Goal: Download file/media

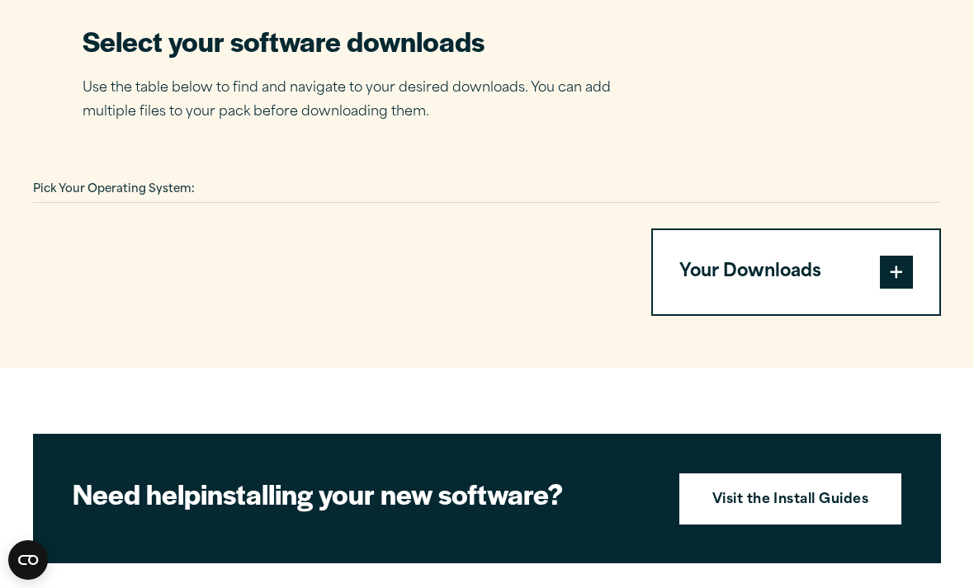
scroll to position [1056, 0]
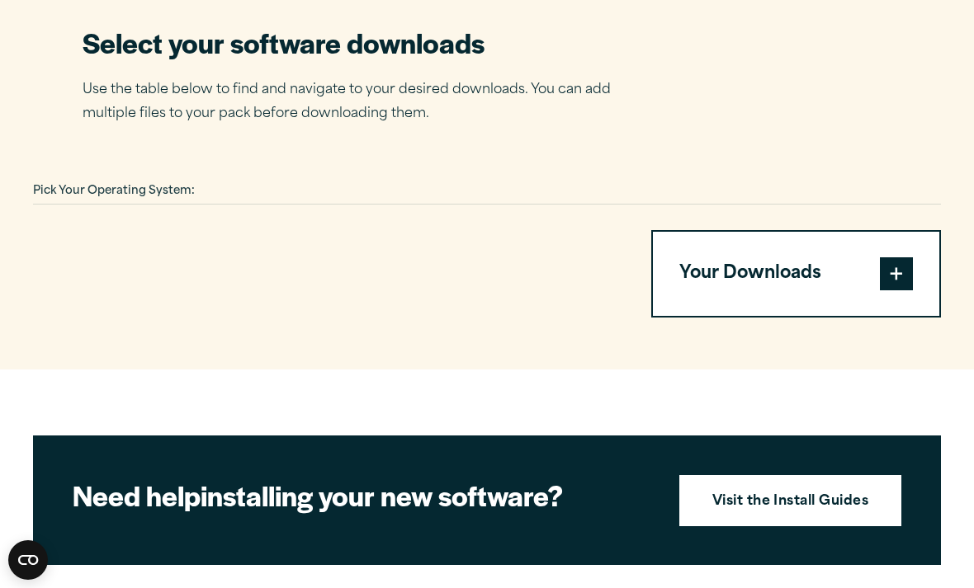
click at [831, 282] on button "Your Downloads" at bounding box center [796, 273] width 286 height 83
click at [895, 275] on span at bounding box center [896, 273] width 33 height 33
click at [891, 277] on span at bounding box center [896, 273] width 33 height 33
click at [901, 286] on span at bounding box center [896, 273] width 33 height 33
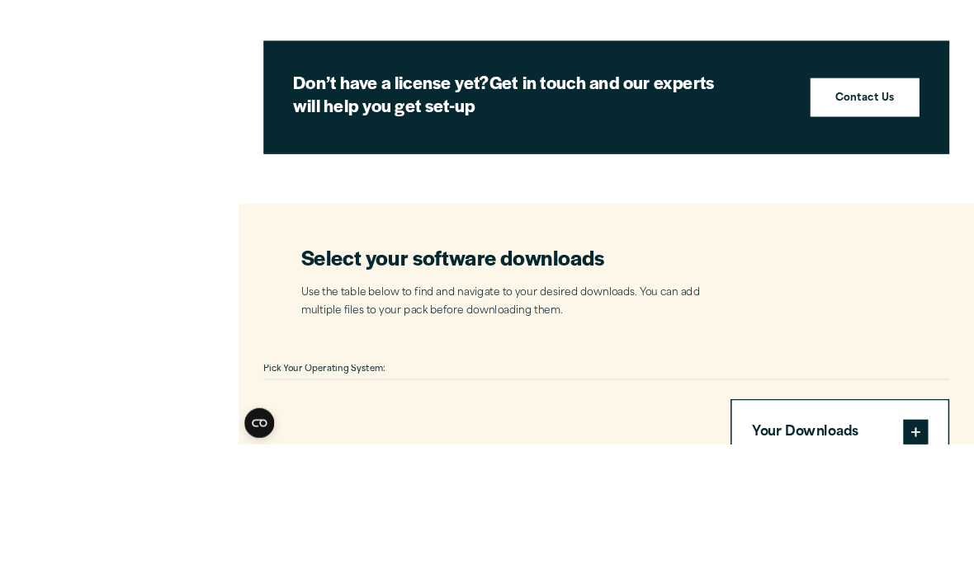
scroll to position [979, 0]
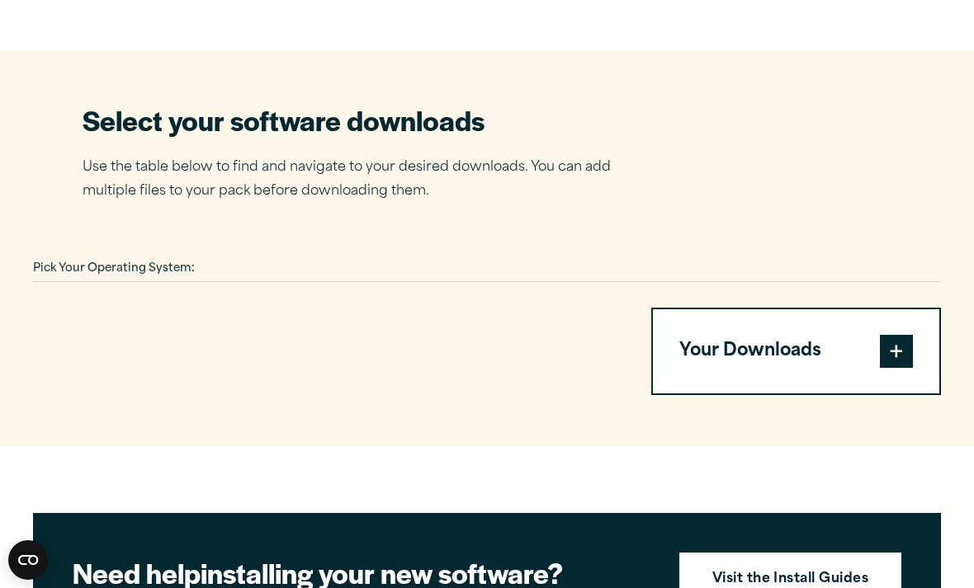
click at [764, 337] on button "Your Downloads" at bounding box center [796, 350] width 286 height 83
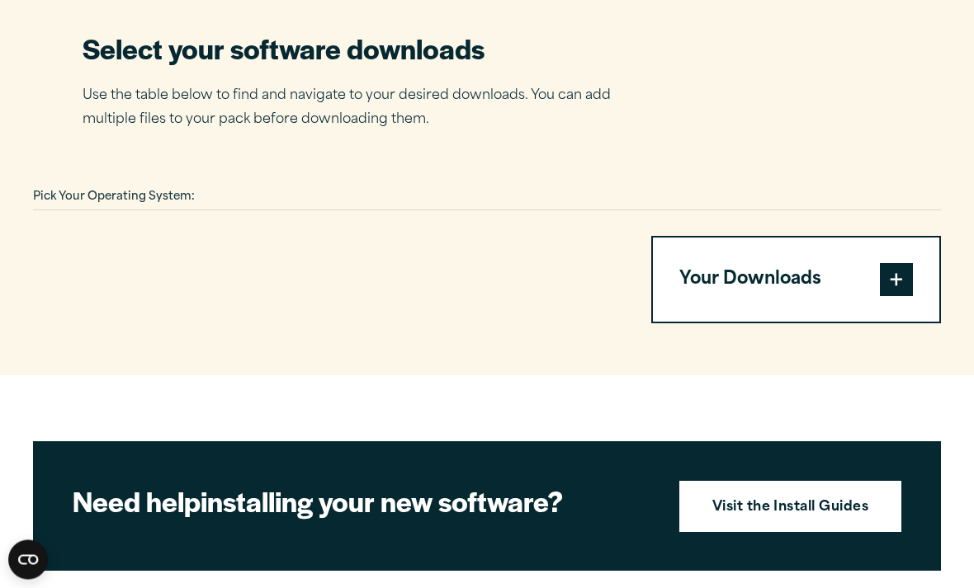
scroll to position [1048, 0]
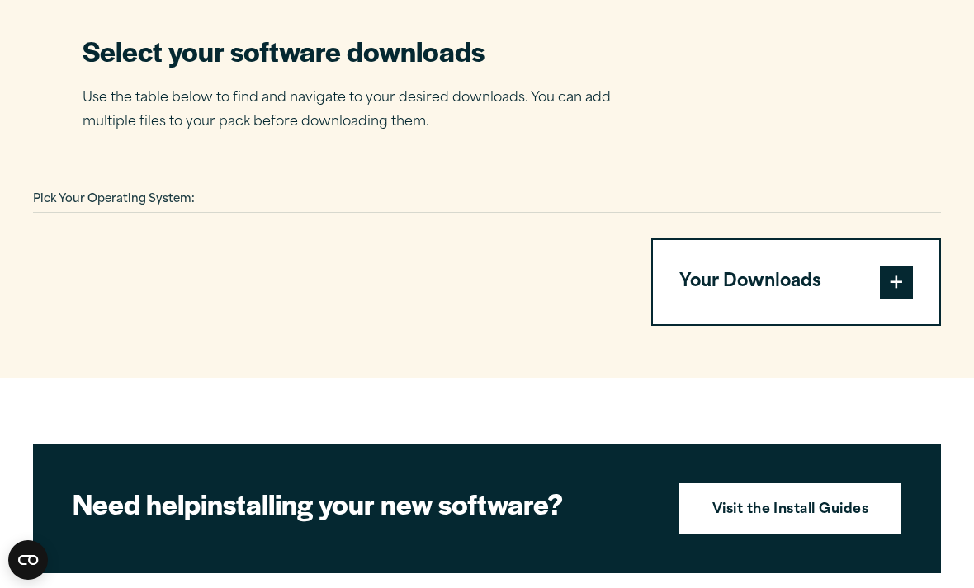
click at [751, 282] on button "Your Downloads" at bounding box center [796, 281] width 286 height 83
click at [883, 291] on button "Your Downloads" at bounding box center [796, 281] width 286 height 83
click at [889, 289] on span at bounding box center [896, 282] width 33 height 33
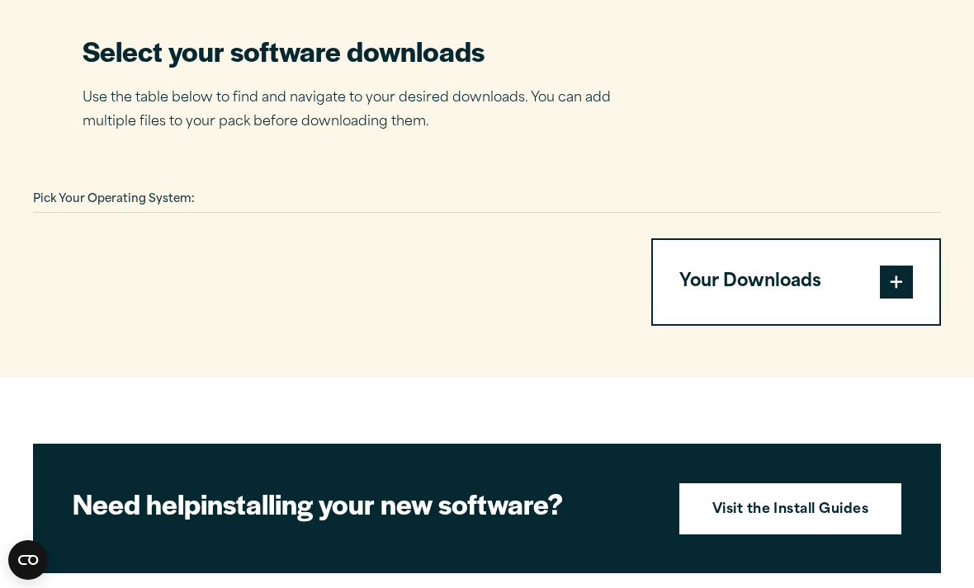
click at [889, 289] on span at bounding box center [896, 282] width 33 height 33
click at [487, 257] on div at bounding box center [322, 282] width 579 height 87
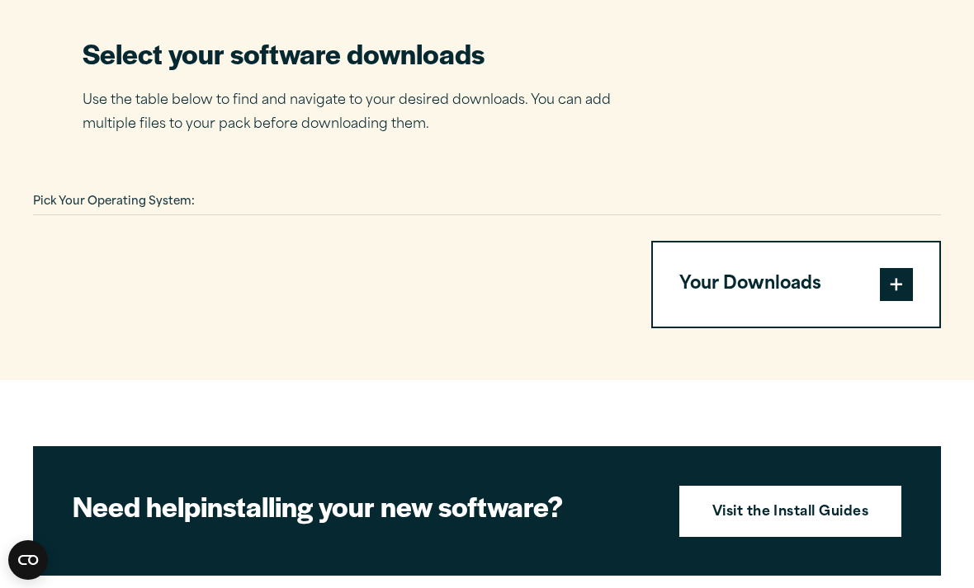
scroll to position [1046, 0]
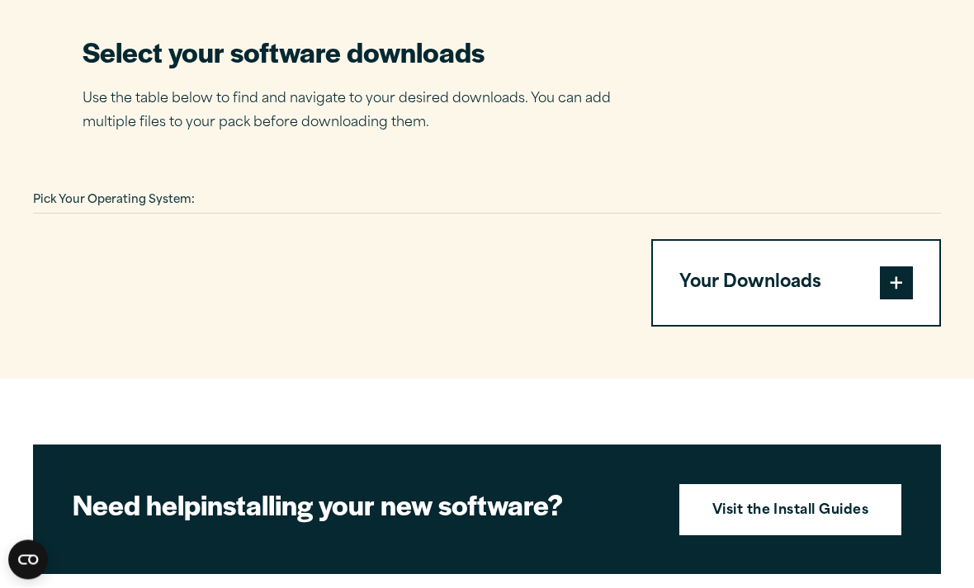
click at [749, 292] on button "Your Downloads" at bounding box center [796, 283] width 286 height 83
click at [777, 501] on strong "Visit the Install Guides" at bounding box center [790, 511] width 157 height 21
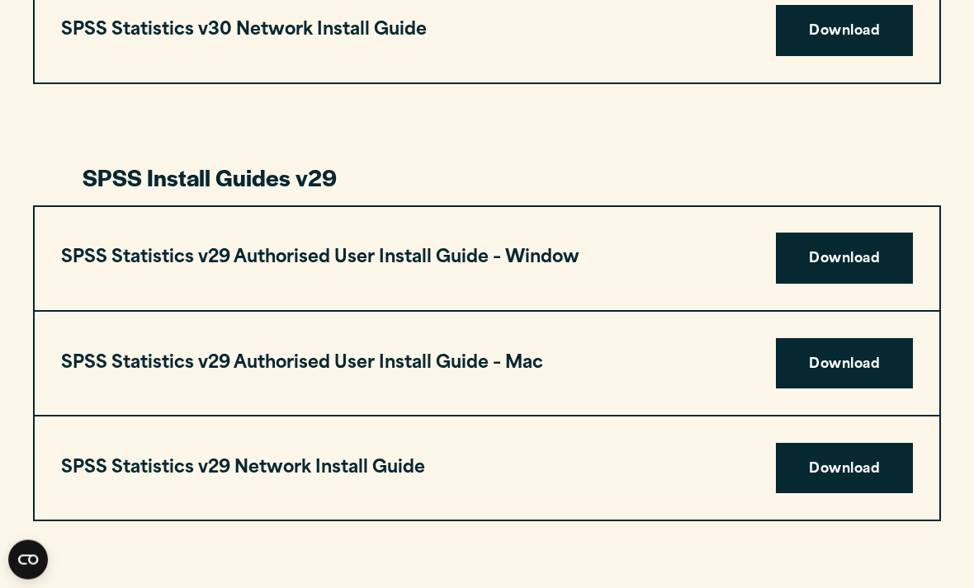
scroll to position [1505, 0]
click at [825, 359] on link "Download" at bounding box center [844, 363] width 137 height 51
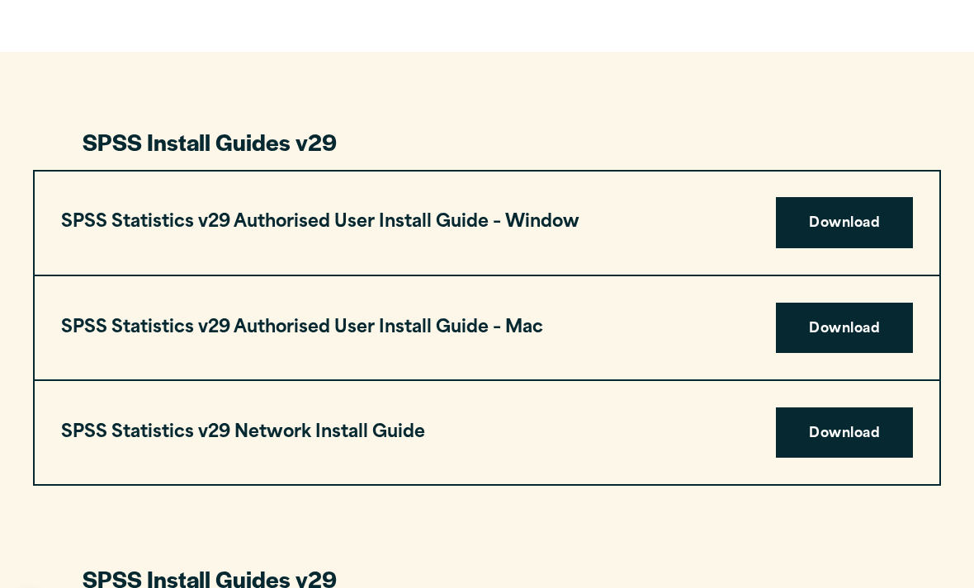
scroll to position [1539, 0]
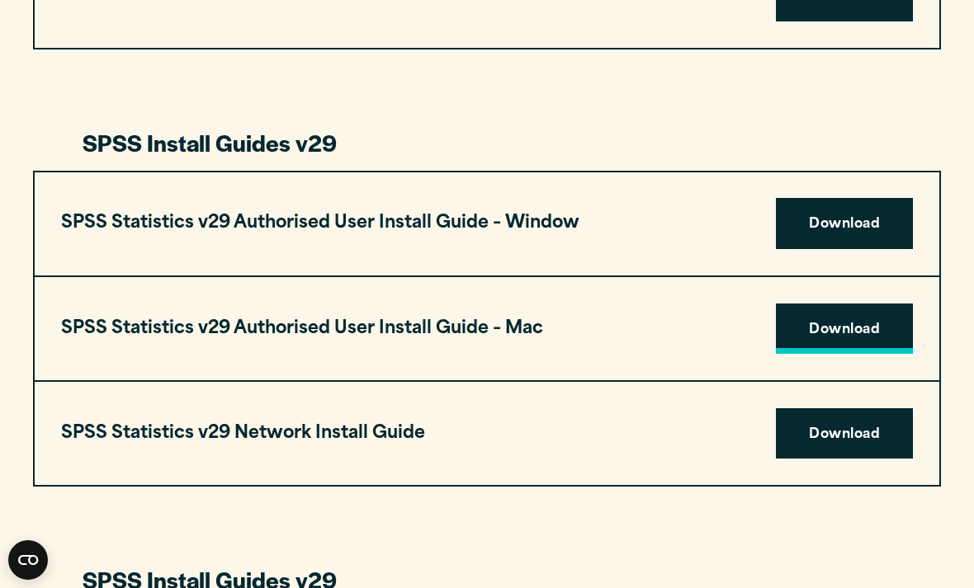
click at [823, 338] on link "Download" at bounding box center [844, 329] width 137 height 51
